Goal: Information Seeking & Learning: Learn about a topic

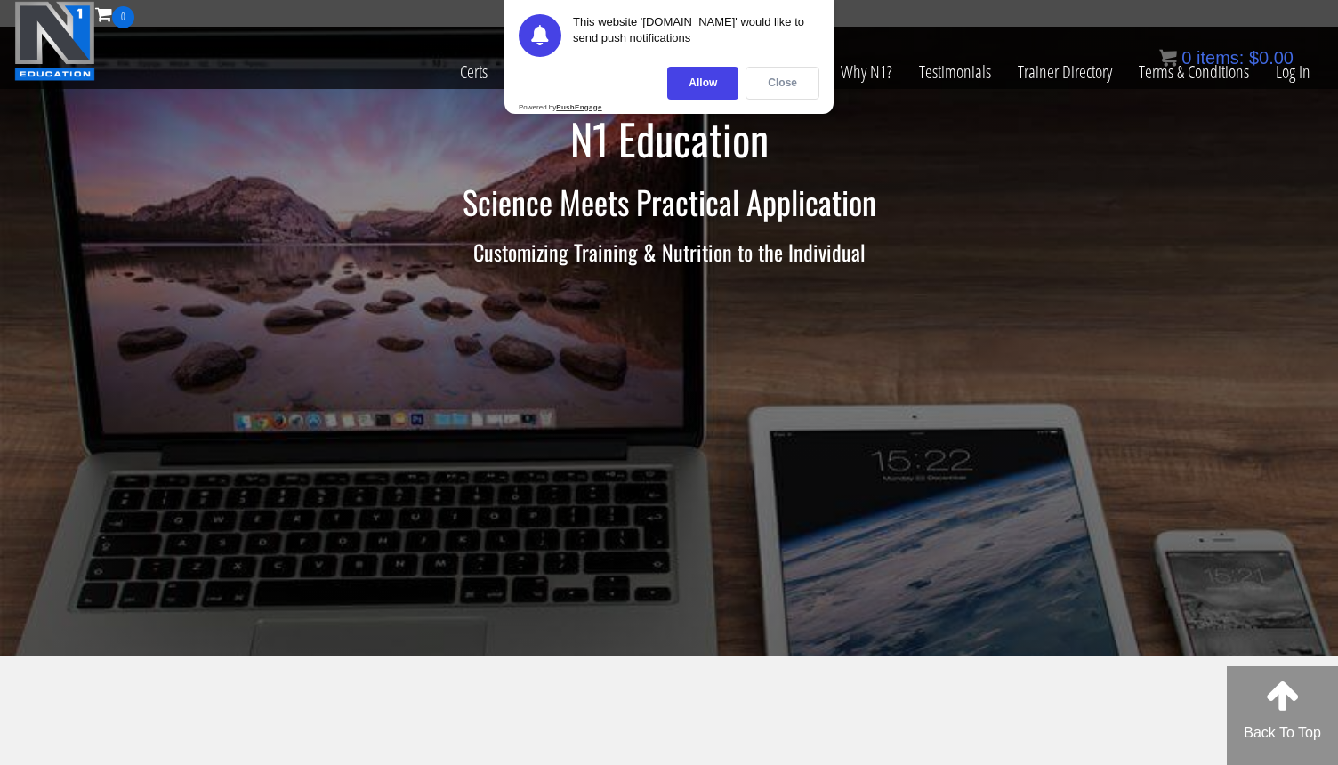
click at [797, 76] on div "Close" at bounding box center [783, 83] width 74 height 33
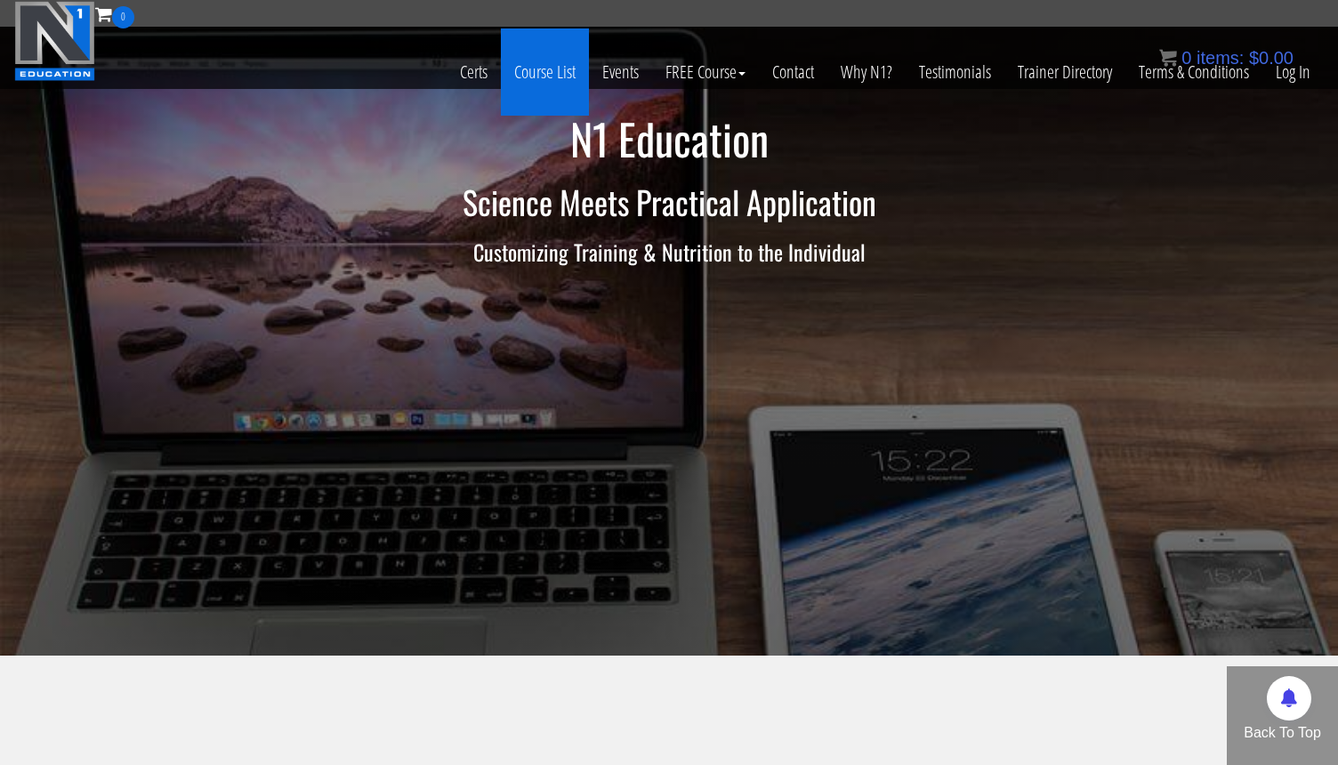
click at [535, 69] on link "Course List" at bounding box center [545, 71] width 88 height 87
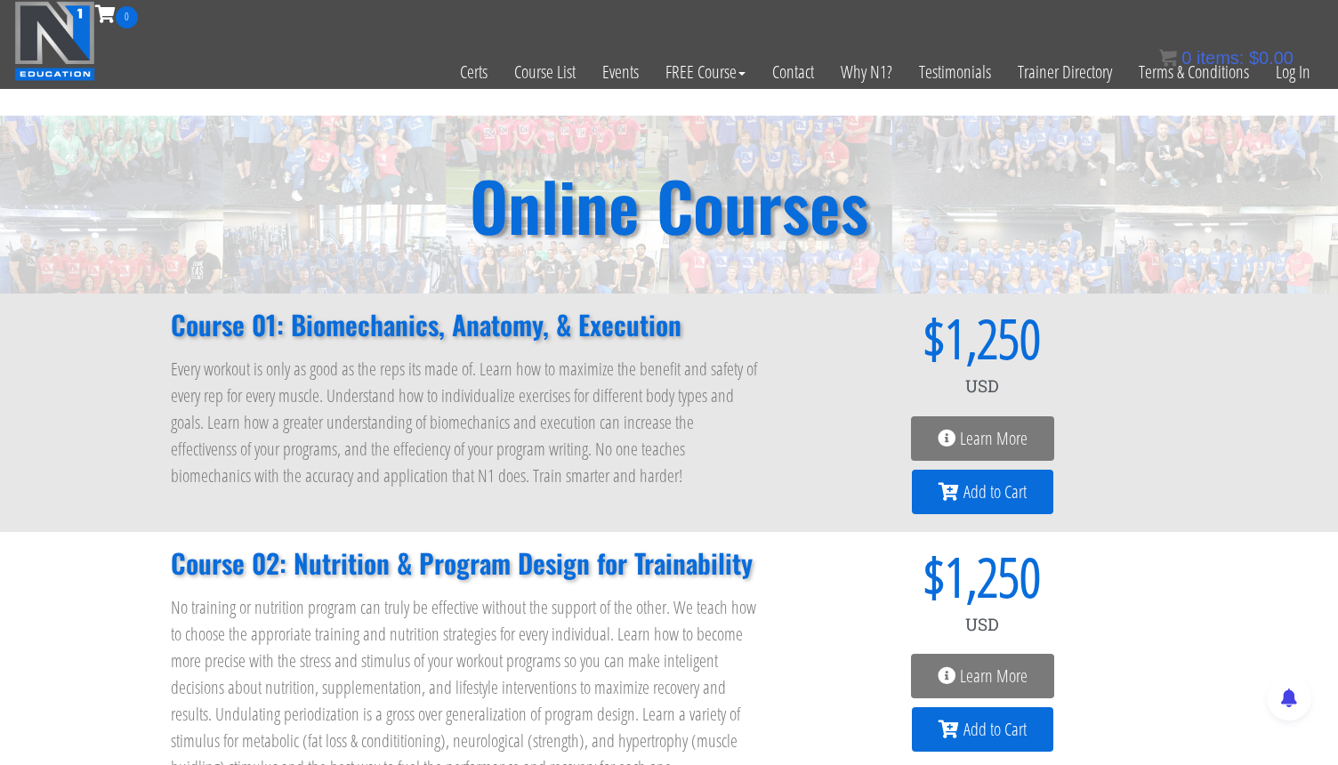
click at [991, 436] on span "Learn More" at bounding box center [994, 439] width 68 height 18
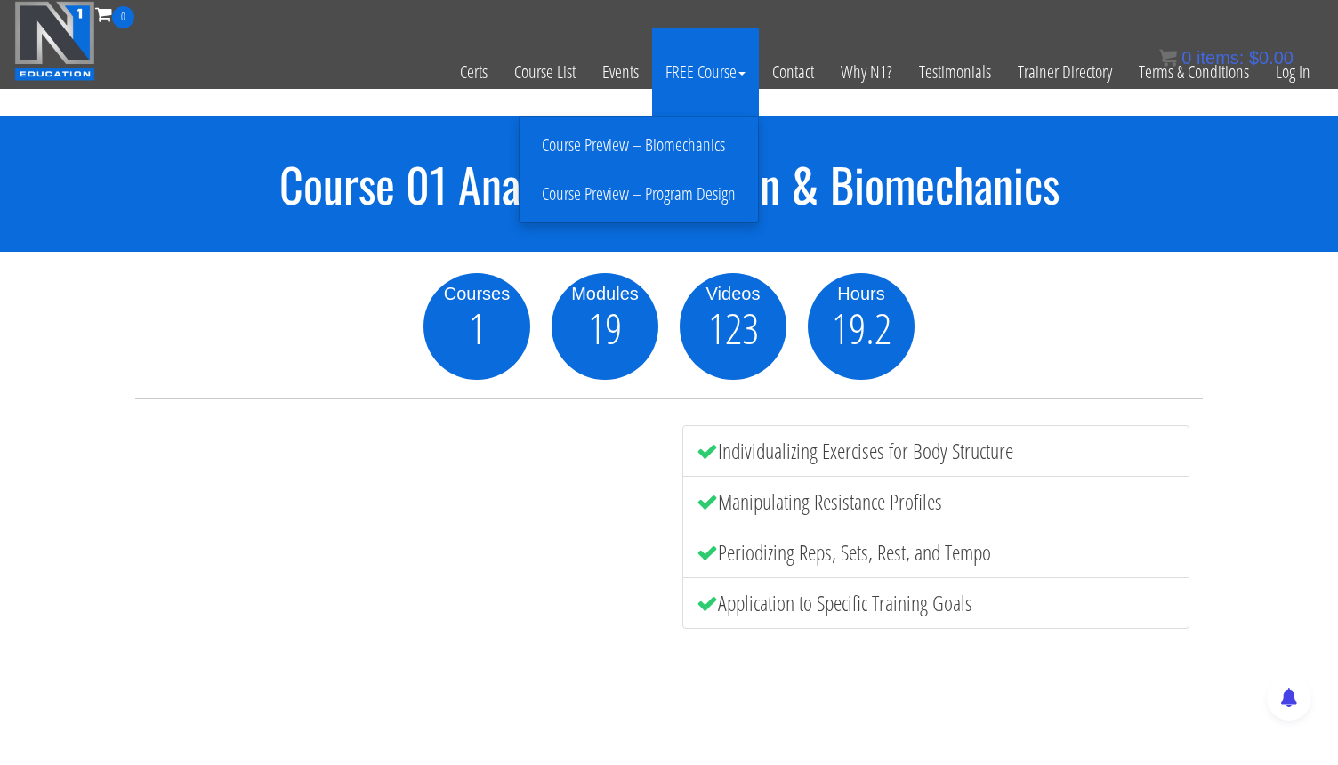
click at [712, 143] on link "Course Preview – Biomechanics" at bounding box center [639, 145] width 230 height 31
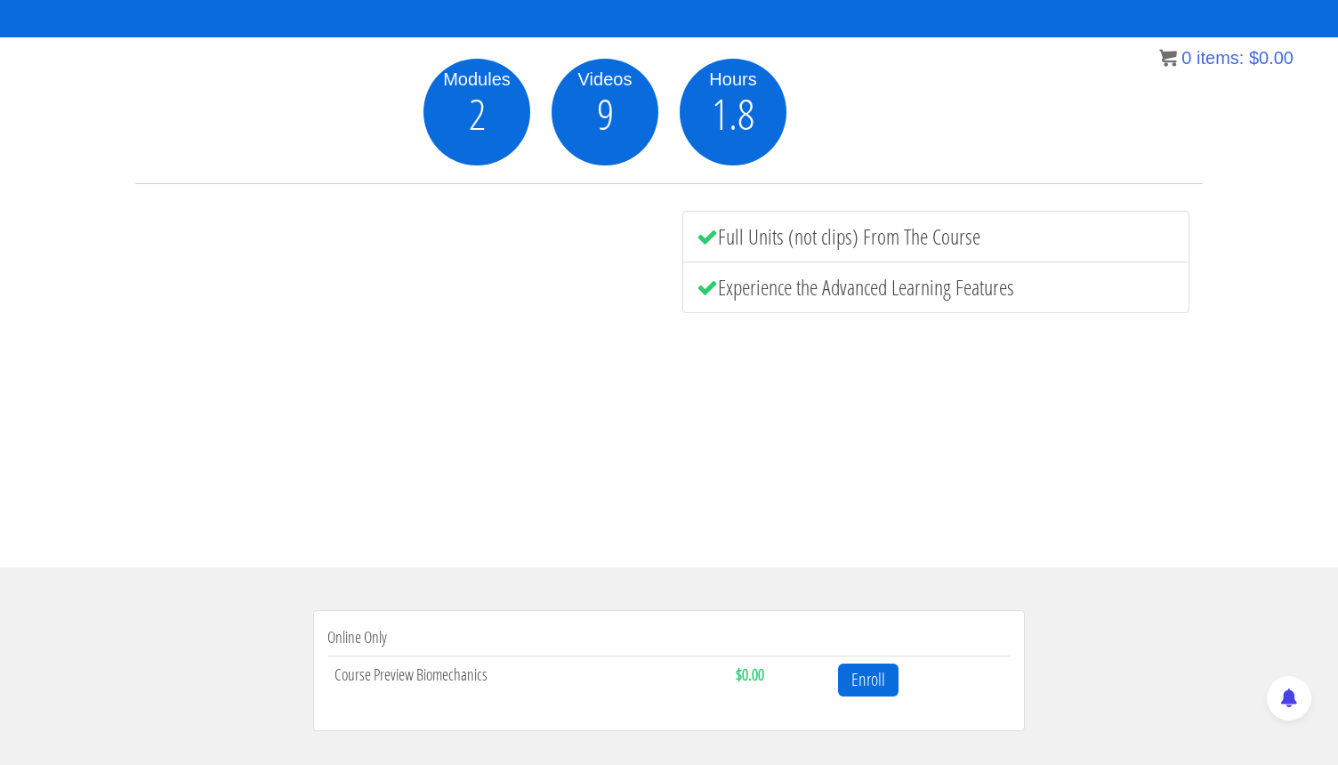
scroll to position [209, 0]
